Goal: Task Accomplishment & Management: Use online tool/utility

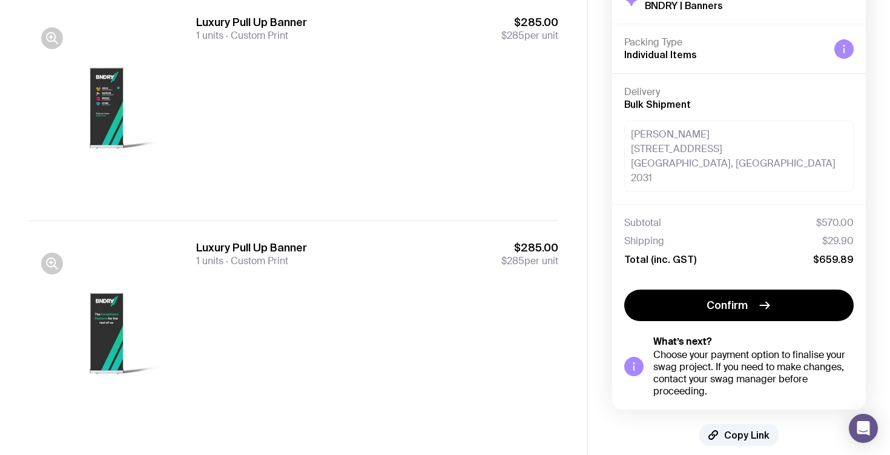
scroll to position [142, 0]
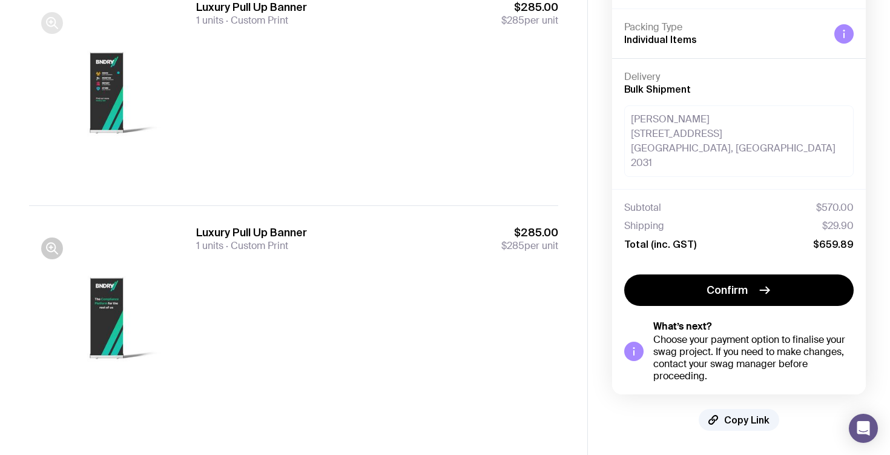
click at [50, 19] on icon "button" at bounding box center [52, 23] width 15 height 15
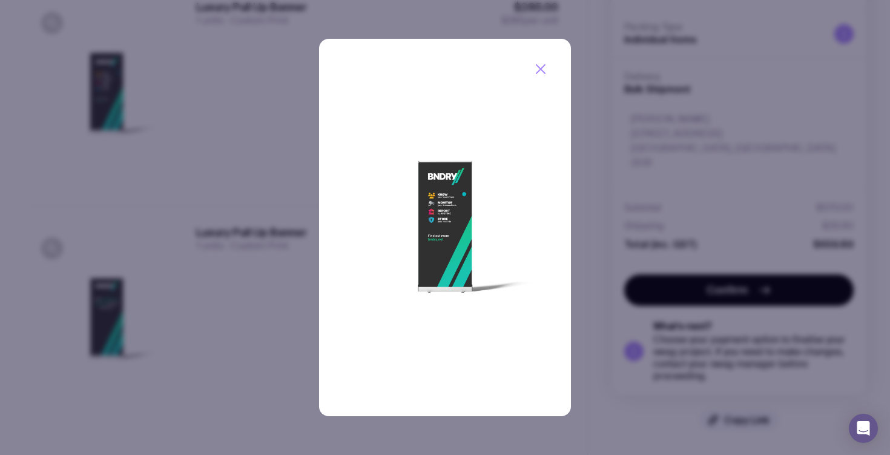
click at [541, 73] on icon "button" at bounding box center [541, 69] width 15 height 15
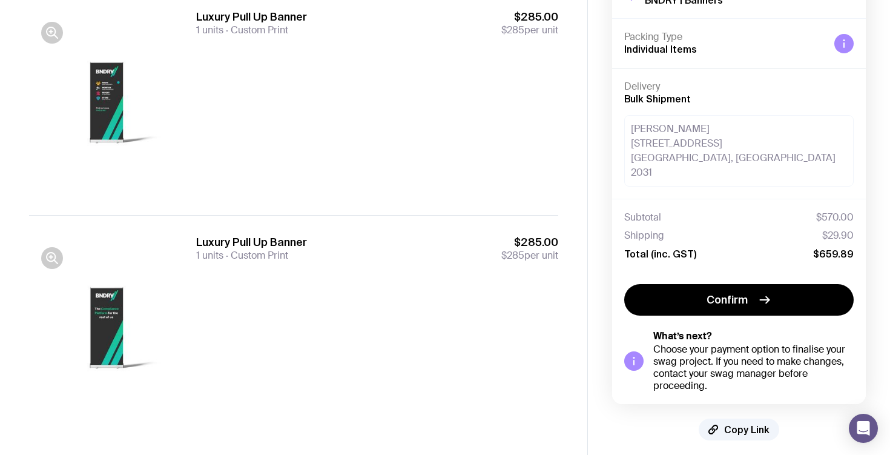
scroll to position [142, 0]
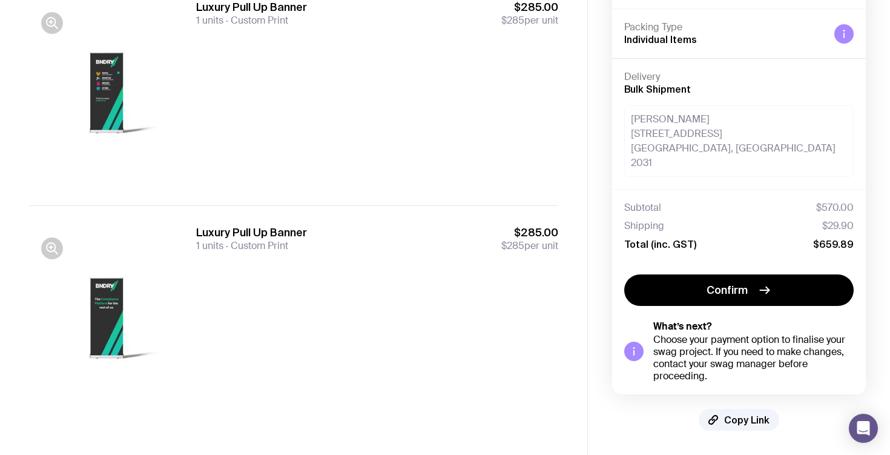
click at [105, 82] on div at bounding box center [106, 93] width 155 height 186
click at [57, 21] on icon "button" at bounding box center [52, 23] width 15 height 15
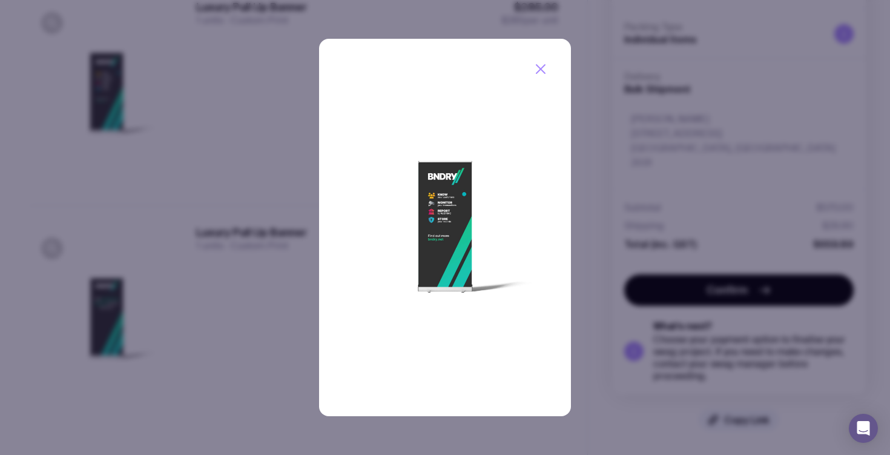
click at [536, 67] on icon "button" at bounding box center [541, 69] width 15 height 15
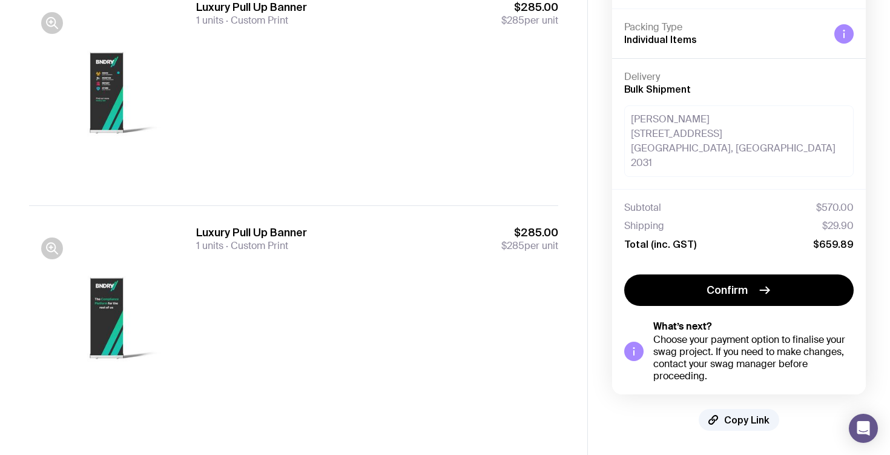
click at [113, 308] on div at bounding box center [106, 318] width 155 height 186
click at [51, 246] on icon "button" at bounding box center [52, 248] width 15 height 15
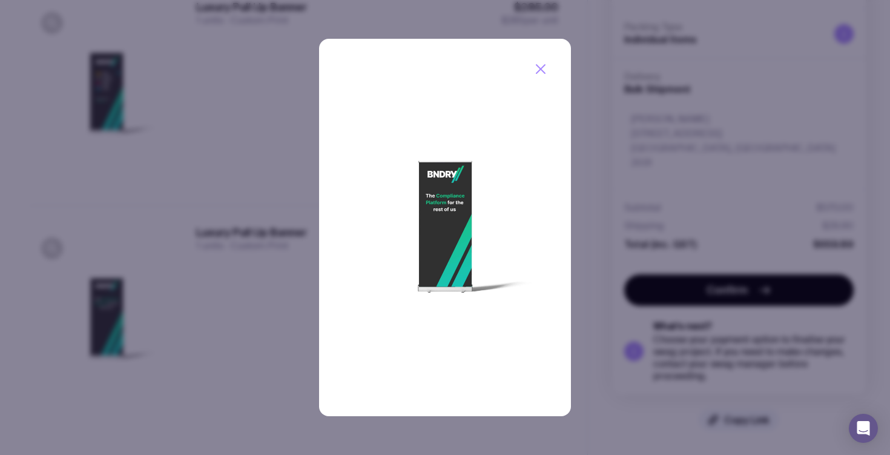
click at [538, 67] on icon "button" at bounding box center [541, 69] width 15 height 15
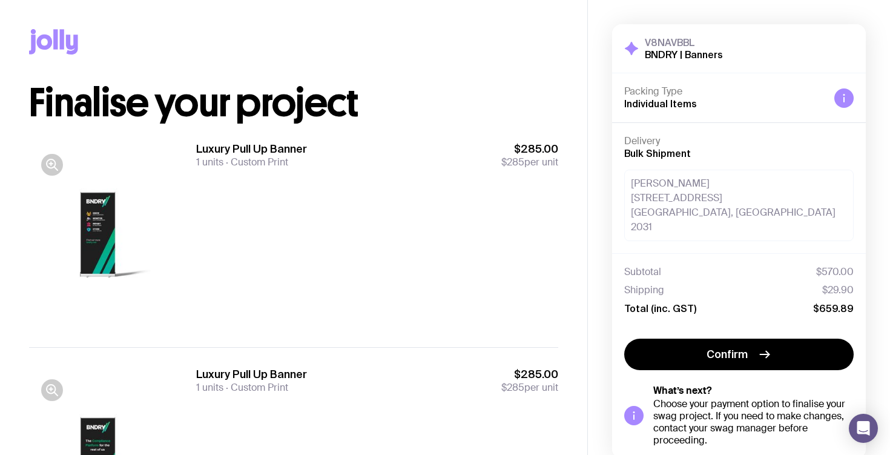
click at [99, 217] on div at bounding box center [106, 235] width 155 height 186
click at [53, 165] on icon "button" at bounding box center [52, 164] width 15 height 15
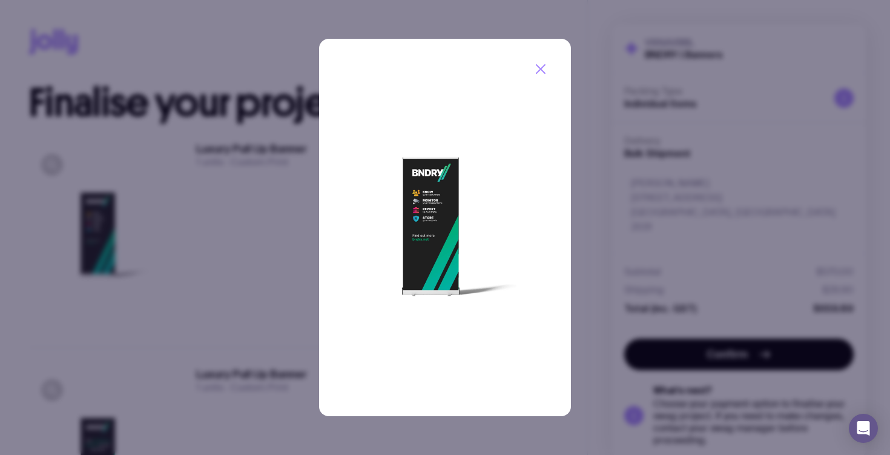
click at [542, 67] on icon "button" at bounding box center [541, 69] width 8 height 8
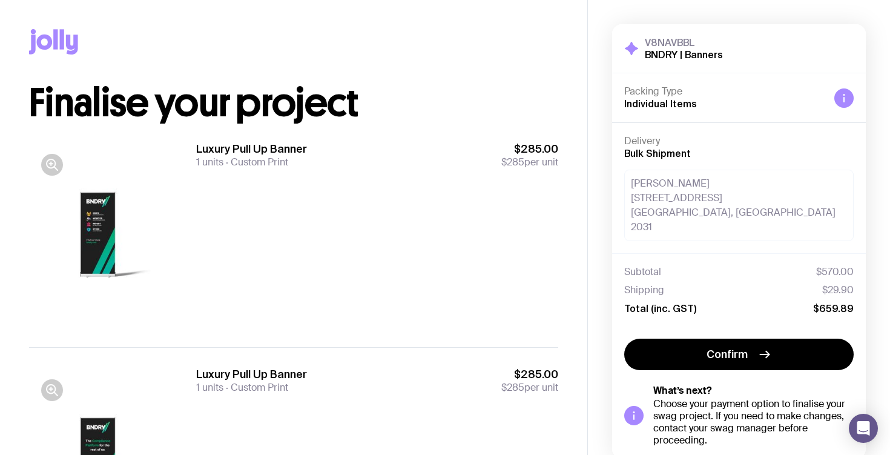
scroll to position [142, 0]
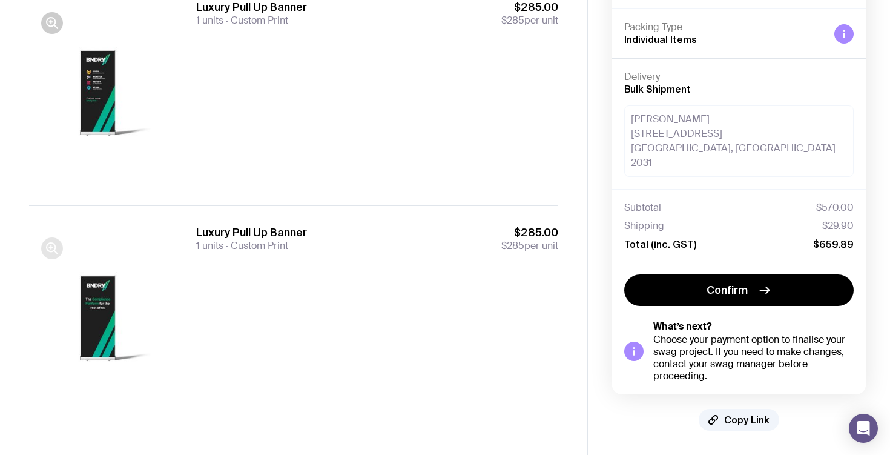
click at [50, 246] on icon "button" at bounding box center [52, 248] width 15 height 15
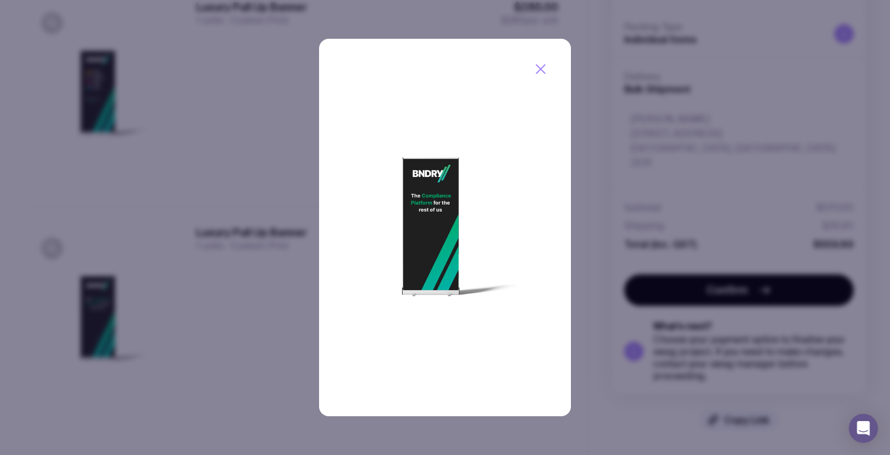
click at [543, 68] on icon "button" at bounding box center [541, 69] width 15 height 15
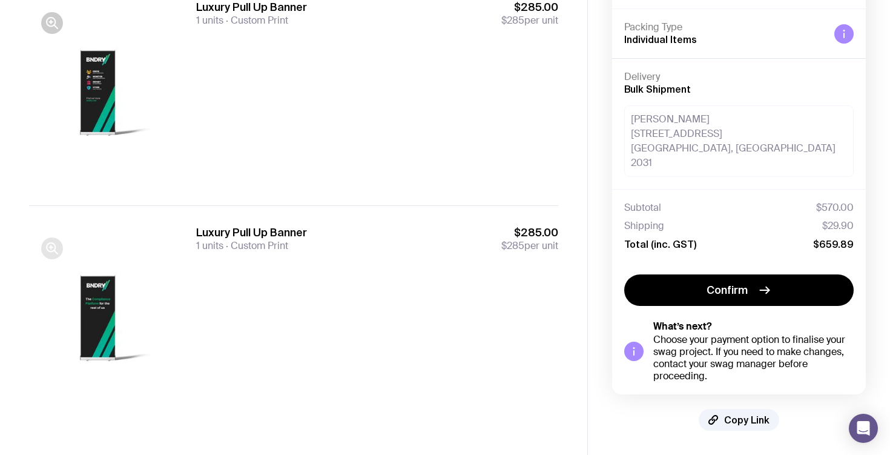
click at [45, 245] on icon "button" at bounding box center [52, 248] width 15 height 15
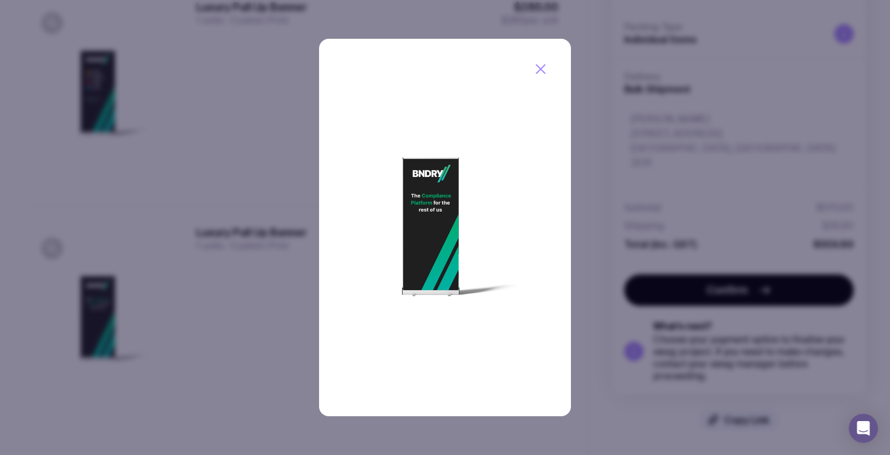
click at [538, 64] on icon "button" at bounding box center [541, 69] width 15 height 15
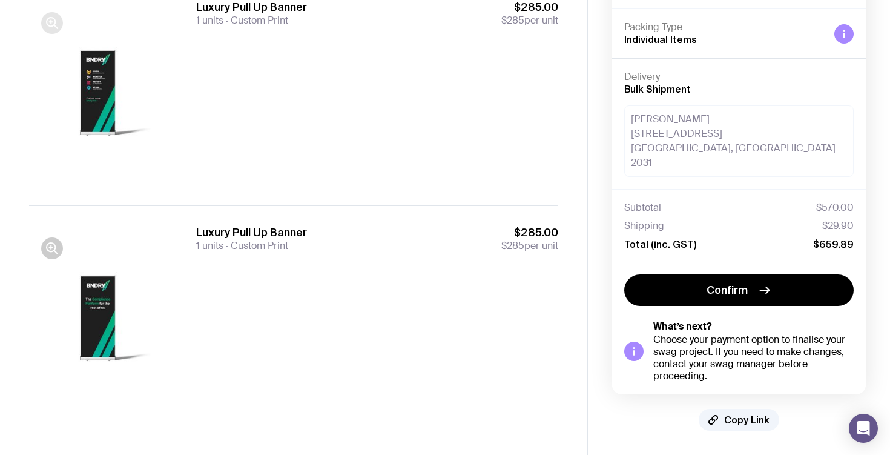
click at [52, 23] on icon "button" at bounding box center [52, 23] width 15 height 15
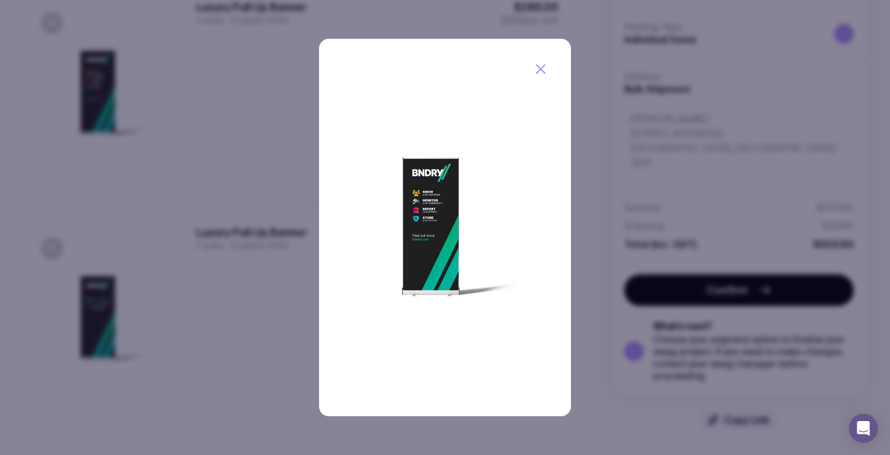
click at [541, 67] on icon "button" at bounding box center [541, 69] width 8 height 8
